Goal: Task Accomplishment & Management: Manage account settings

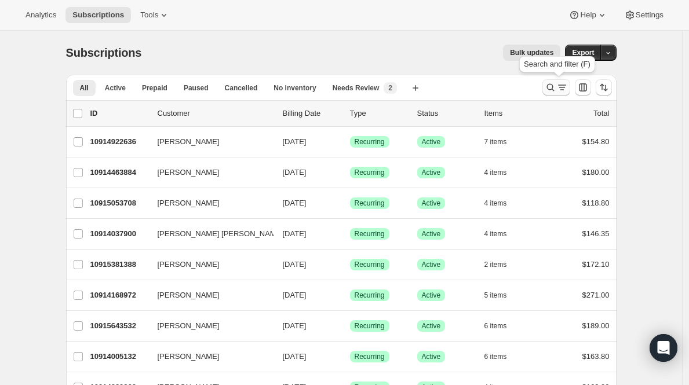
click at [558, 80] on button "Search and filter results" at bounding box center [557, 87] width 28 height 16
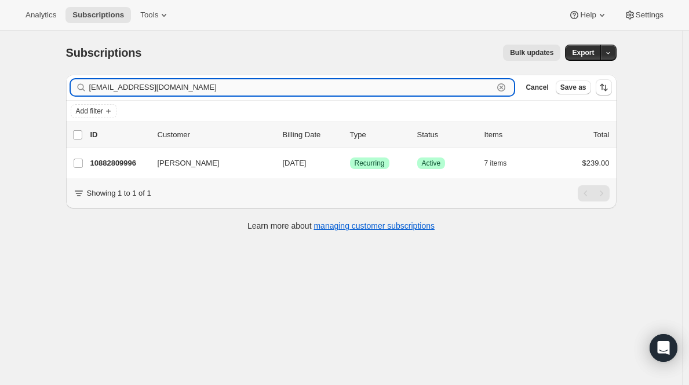
click at [177, 94] on input "[EMAIL_ADDRESS][DOMAIN_NAME]" at bounding box center [291, 87] width 405 height 16
paste input "10912170124"
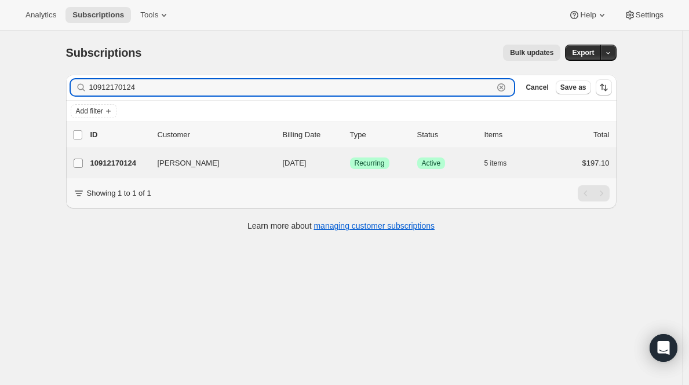
type input "10912170124"
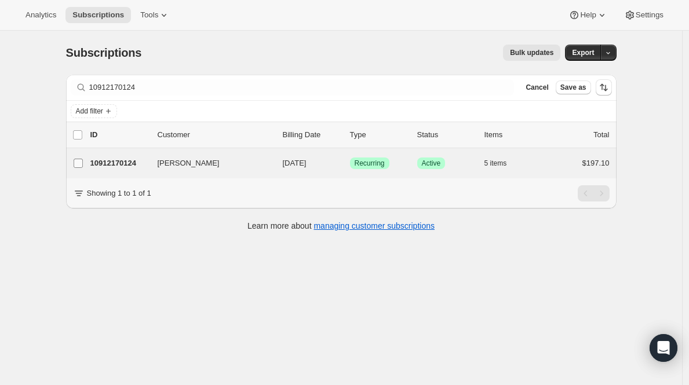
click at [82, 163] on input "[PERSON_NAME]" at bounding box center [78, 163] width 9 height 9
checkbox input "true"
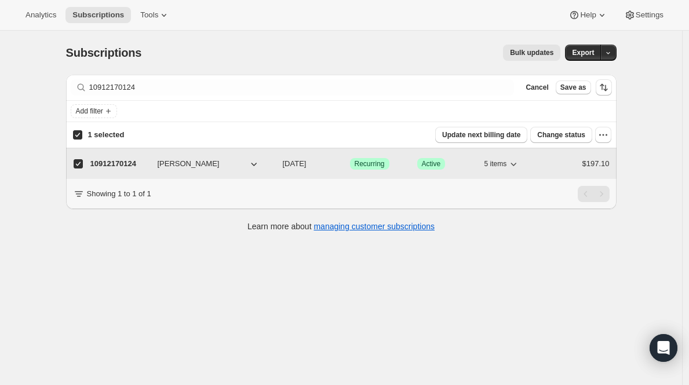
click at [117, 166] on p "10912170124" at bounding box center [119, 164] width 58 height 12
checkbox input "false"
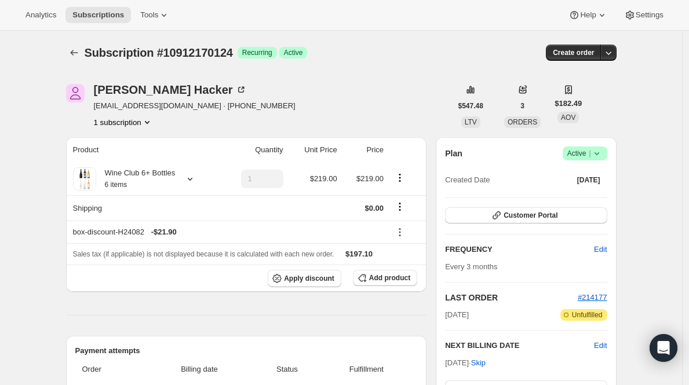
click at [580, 162] on div "Plan Success Active | Created Date [DATE]" at bounding box center [526, 168] width 162 height 42
click at [583, 155] on span "Active |" at bounding box center [584, 154] width 35 height 12
click at [577, 203] on button "Cancel subscription" at bounding box center [584, 196] width 72 height 19
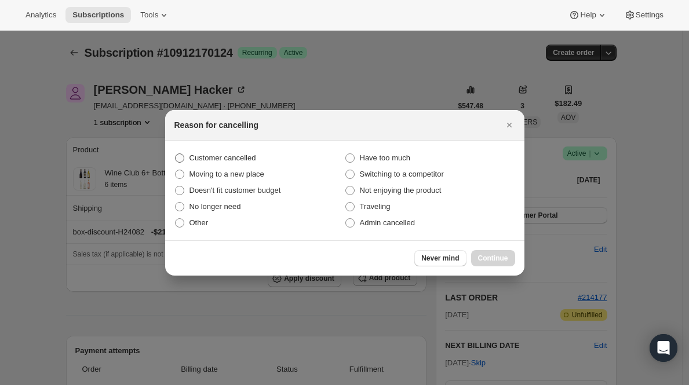
click at [242, 155] on span "Customer cancelled" at bounding box center [223, 158] width 67 height 9
click at [176, 154] on input "Customer cancelled" at bounding box center [175, 154] width 1 height 1
radio input "true"
click at [492, 253] on button "Continue" at bounding box center [493, 258] width 44 height 16
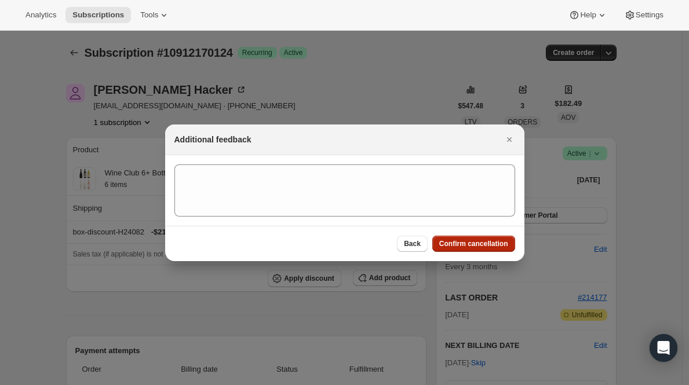
click at [492, 249] on button "Confirm cancellation" at bounding box center [473, 244] width 83 height 16
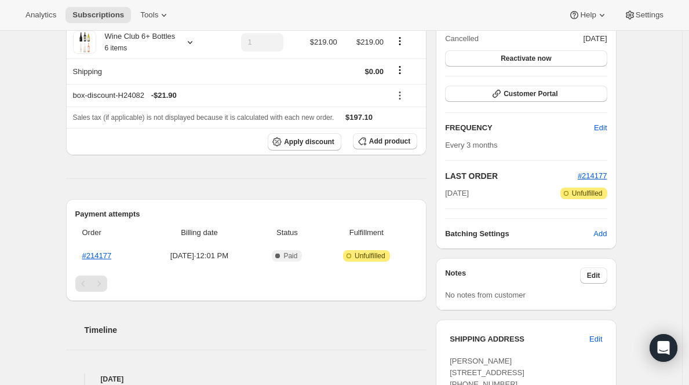
scroll to position [199, 0]
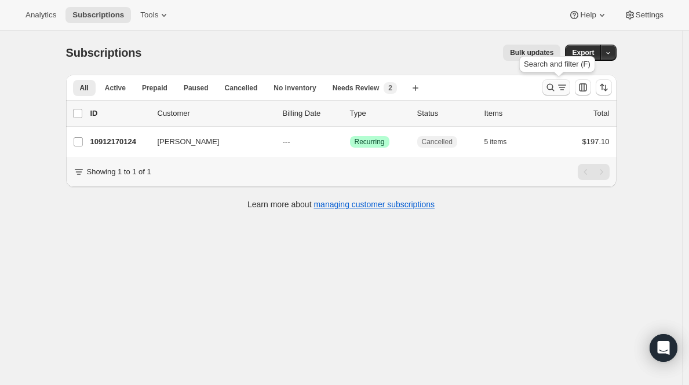
click at [551, 84] on icon "Search and filter results" at bounding box center [551, 88] width 12 height 12
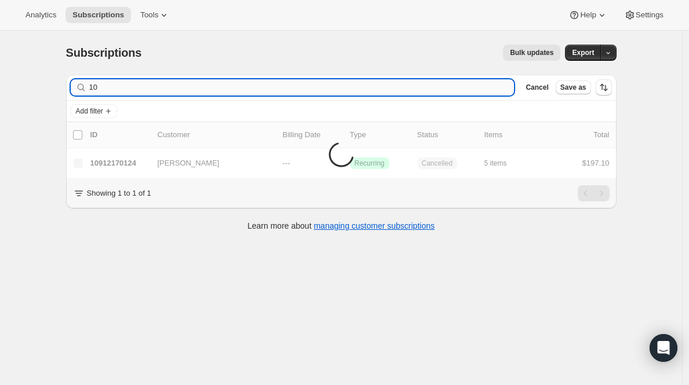
type input "1"
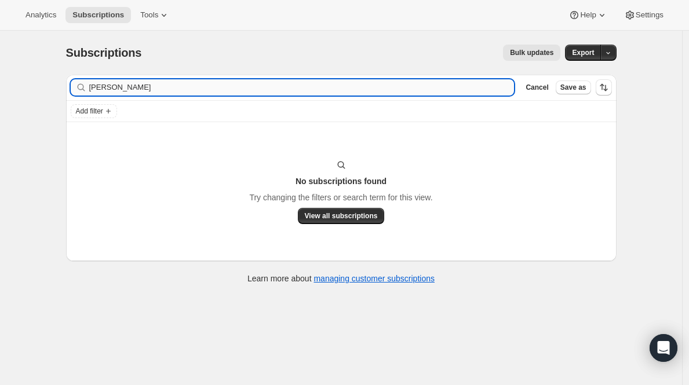
click at [111, 83] on input "[PERSON_NAME]" at bounding box center [301, 87] width 425 height 16
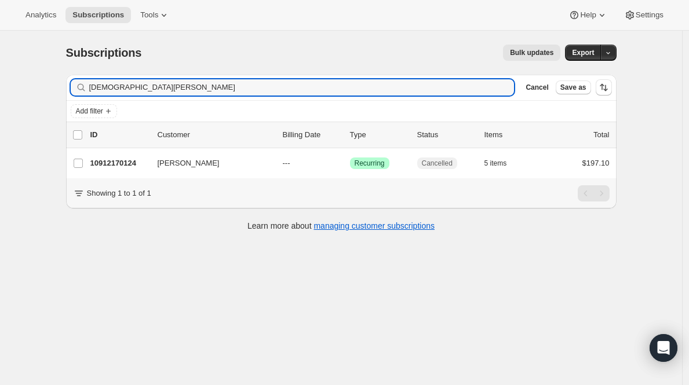
type input "[DEMOGRAPHIC_DATA][PERSON_NAME]"
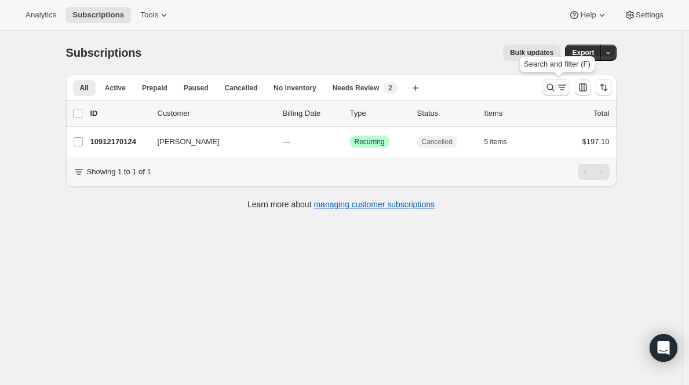
click at [554, 85] on icon "Search and filter results" at bounding box center [551, 88] width 12 height 12
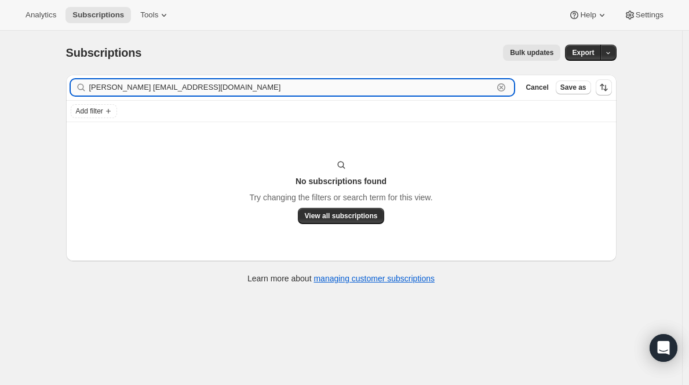
click at [464, 80] on input "kristen hackerwehr4mk1991@sbcglobal.net" at bounding box center [291, 87] width 405 height 16
paste input "text"
type input "wehr4mk1991@sbcglobal.net"
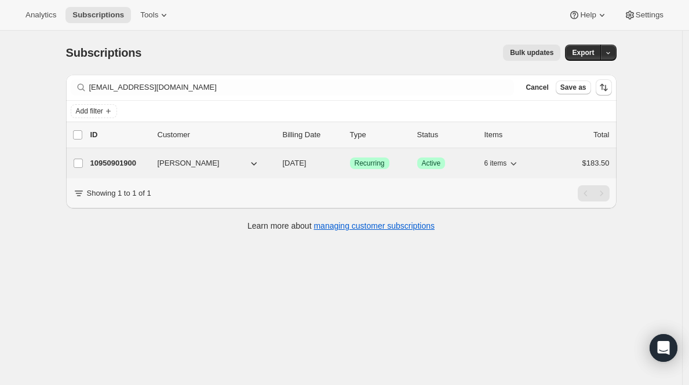
click at [127, 165] on p "10950901900" at bounding box center [119, 164] width 58 height 12
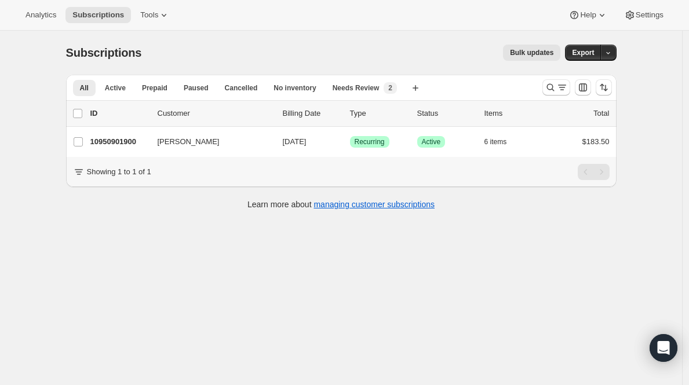
click at [544, 86] on div at bounding box center [577, 87] width 79 height 23
click at [554, 87] on icon "Search and filter results" at bounding box center [551, 88] width 12 height 12
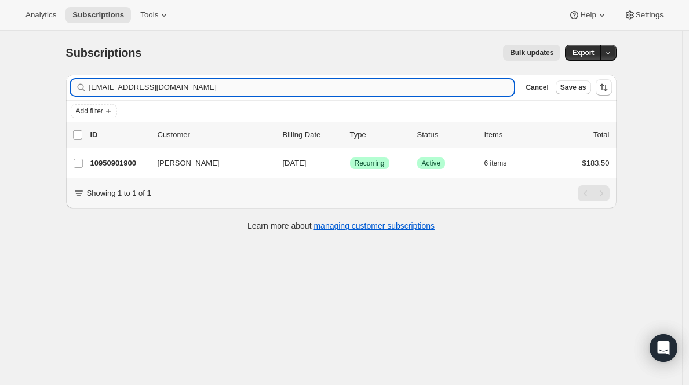
click at [287, 88] on input "wehr4mk1991@sbcglobal.net" at bounding box center [301, 87] width 425 height 16
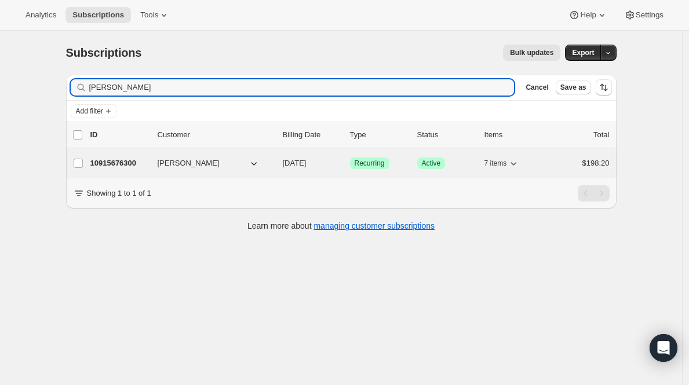
type input "Michelle Salisbury"
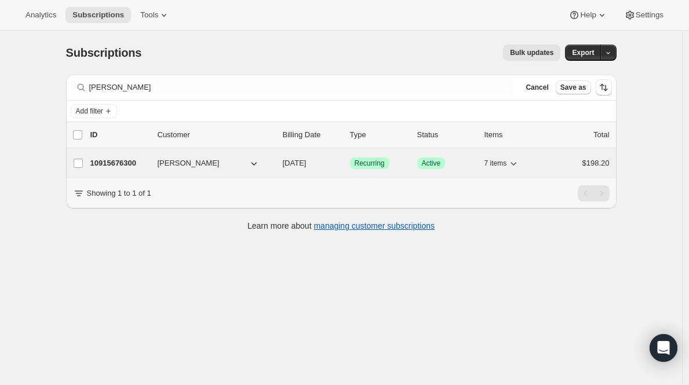
click at [123, 167] on p "10915676300" at bounding box center [119, 164] width 58 height 12
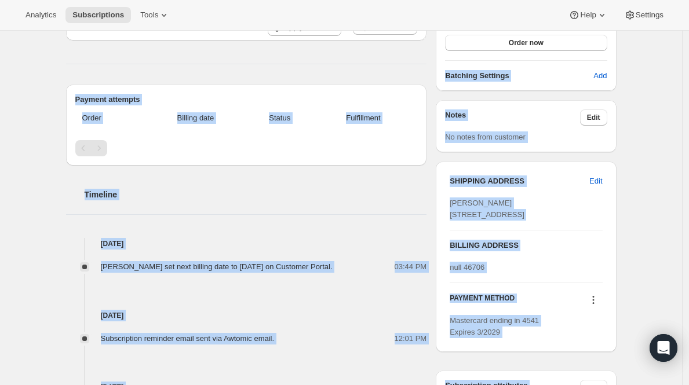
scroll to position [344, 0]
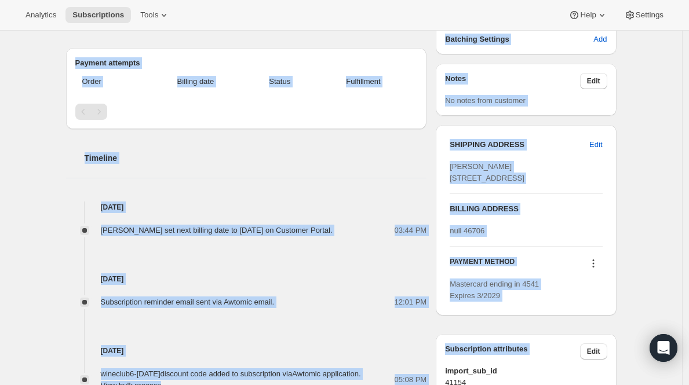
drag, startPoint x: 631, startPoint y: 126, endPoint x: 630, endPoint y: 385, distance: 259.1
click at [630, 385] on div "Subscription #10915676300. This page is ready Subscription #10915676300 Success…" at bounding box center [341, 133] width 578 height 895
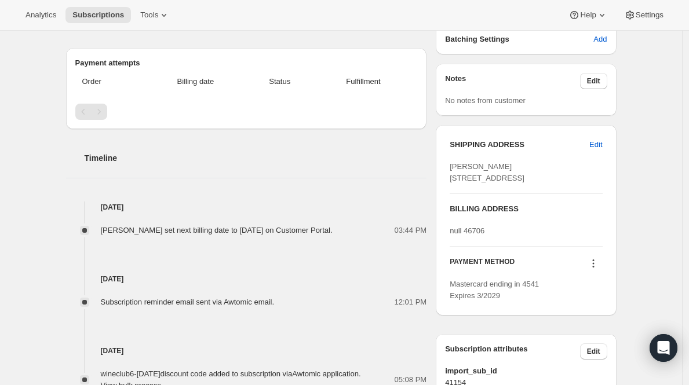
click at [168, 236] on div "Michelle Salisbury set next billing date to Thursday, November 13, 2025 on Cust…" at bounding box center [220, 231] width 239 height 12
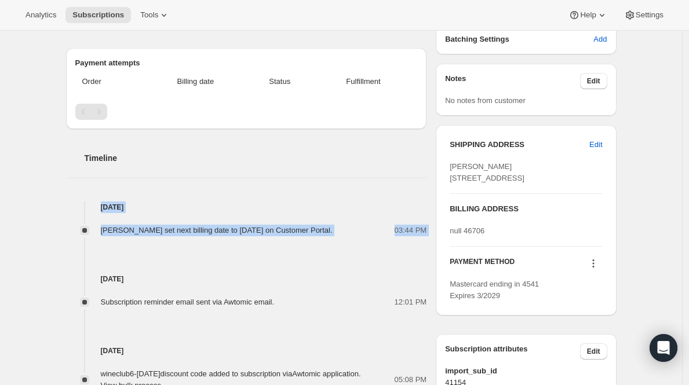
drag, startPoint x: 166, startPoint y: 261, endPoint x: 98, endPoint y: 221, distance: 78.7
click at [98, 221] on div "Aug 12, 2025 Michelle Salisbury set next billing date to Thursday, November 13,…" at bounding box center [246, 374] width 361 height 345
copy div "Aug 12, 2025 Michelle Salisbury set next billing date to Thursday, November 13,…"
